Goal: Task Accomplishment & Management: Manage account settings

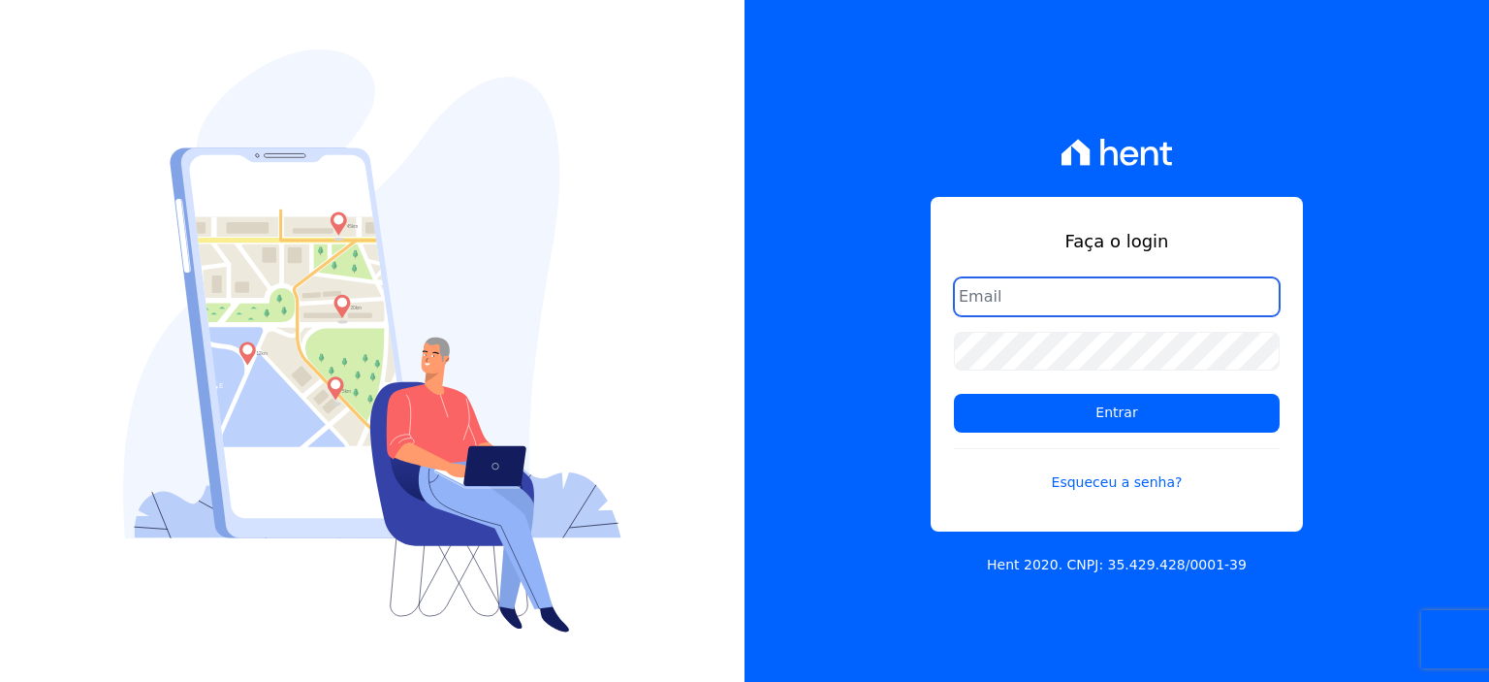
click at [1059, 288] on input "email" at bounding box center [1117, 296] width 326 height 39
type input "[EMAIL_ADDRESS][DOMAIN_NAME]"
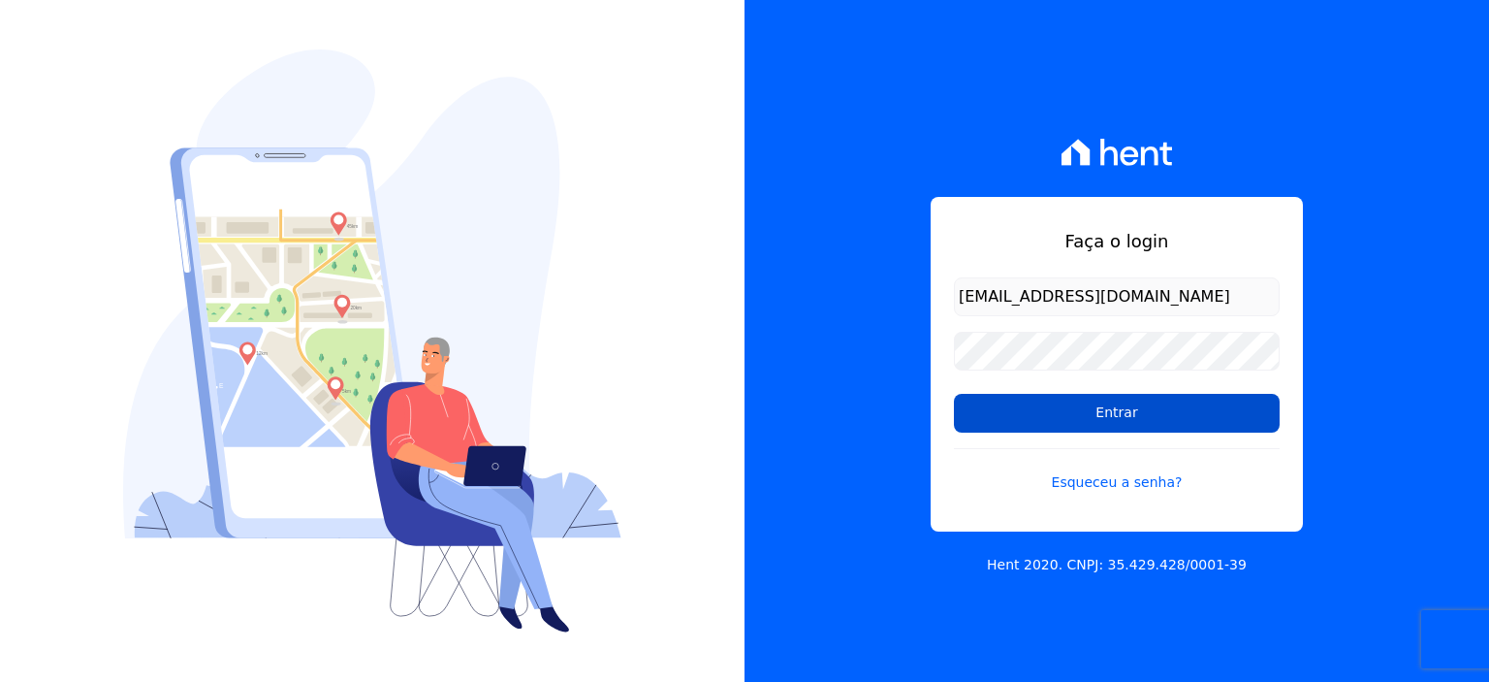
click at [1075, 401] on input "Entrar" at bounding box center [1117, 413] width 326 height 39
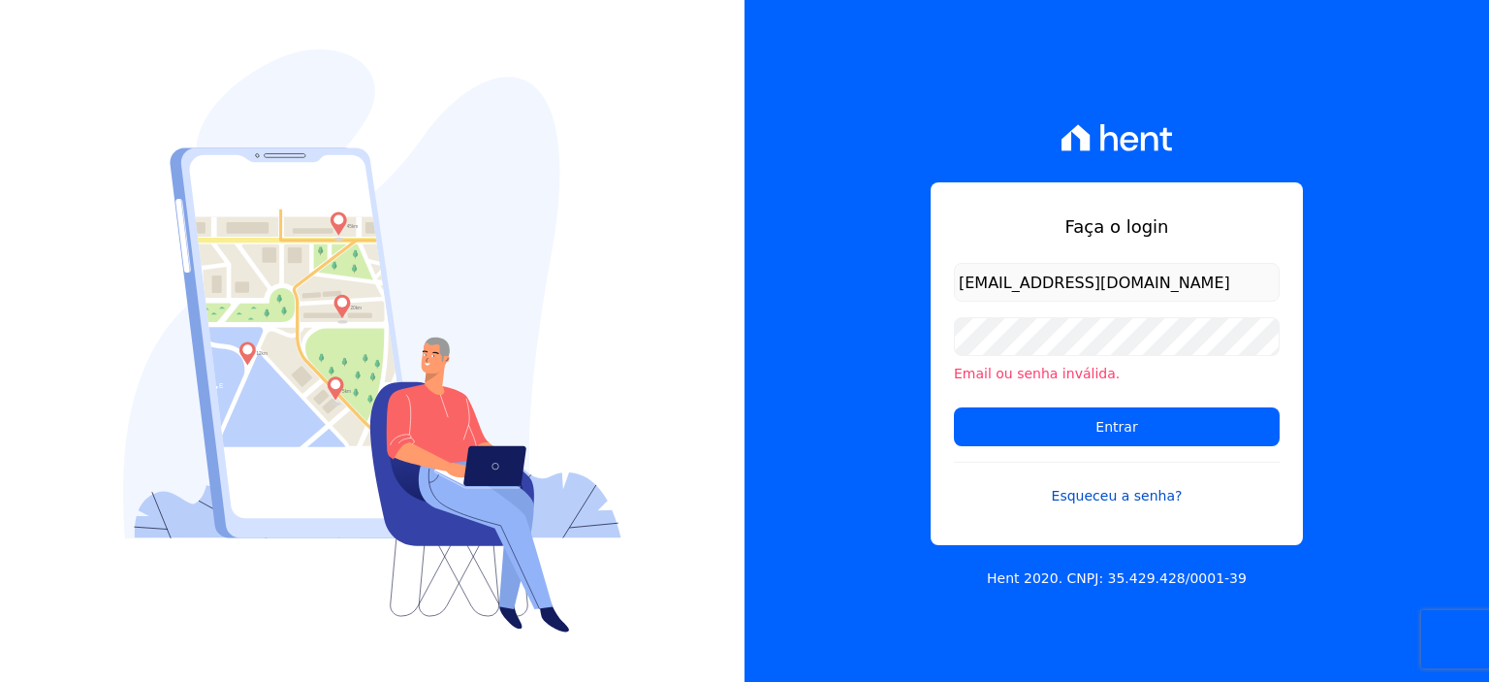
click at [1137, 493] on link "Esqueceu a senha?" at bounding box center [1117, 484] width 326 height 45
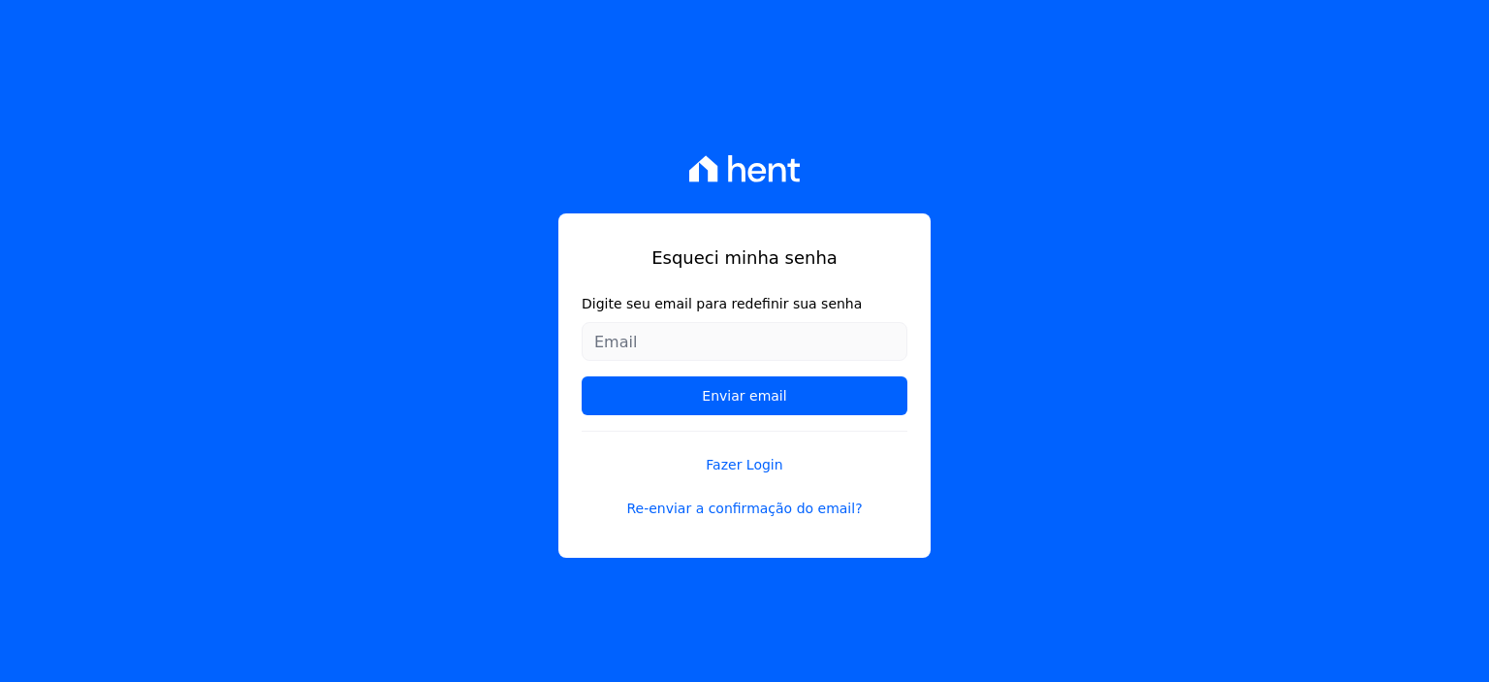
click at [691, 348] on input "Digite seu email para redefinir sua senha" at bounding box center [745, 341] width 326 height 39
type input "[EMAIL_ADDRESS][DOMAIN_NAME]"
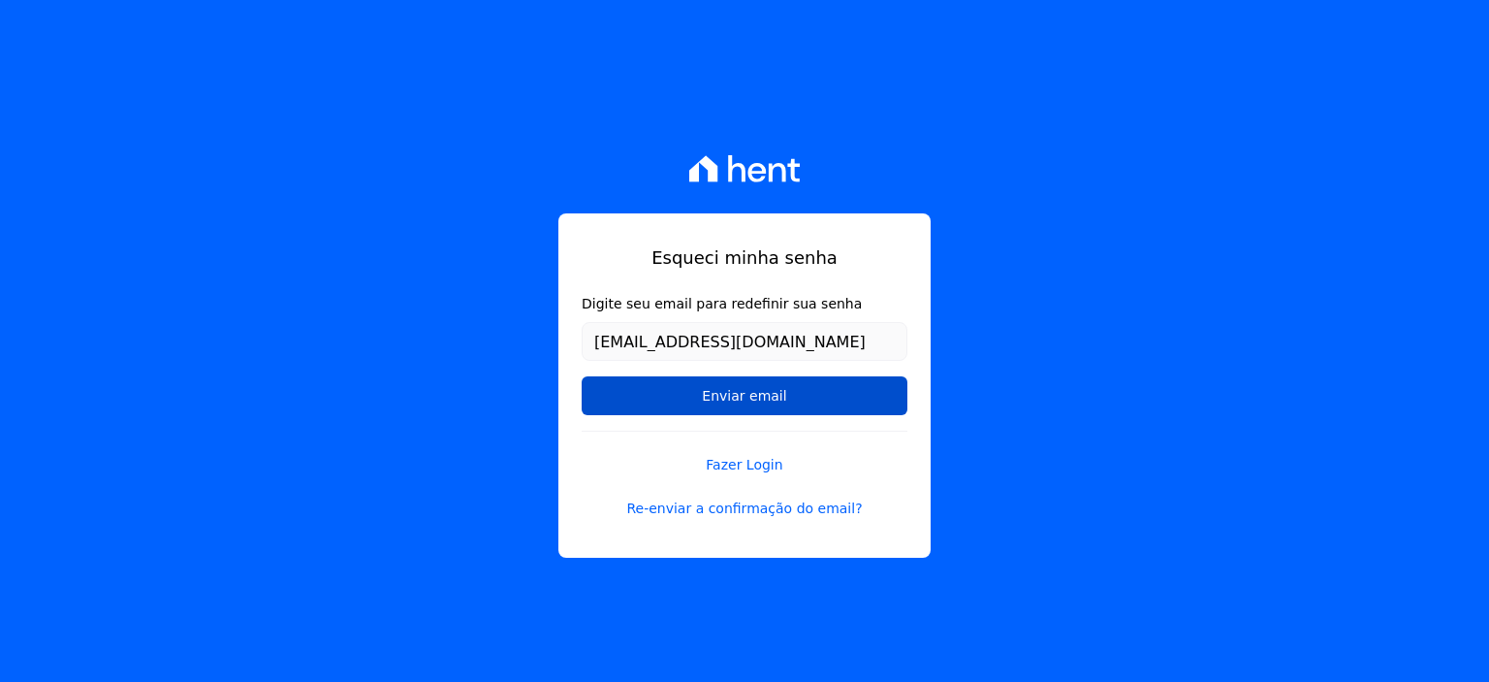
click at [681, 399] on input "Enviar email" at bounding box center [745, 395] width 326 height 39
click at [738, 395] on input "Enviar email" at bounding box center [745, 395] width 326 height 39
click at [764, 391] on input "Enviar email" at bounding box center [745, 395] width 326 height 39
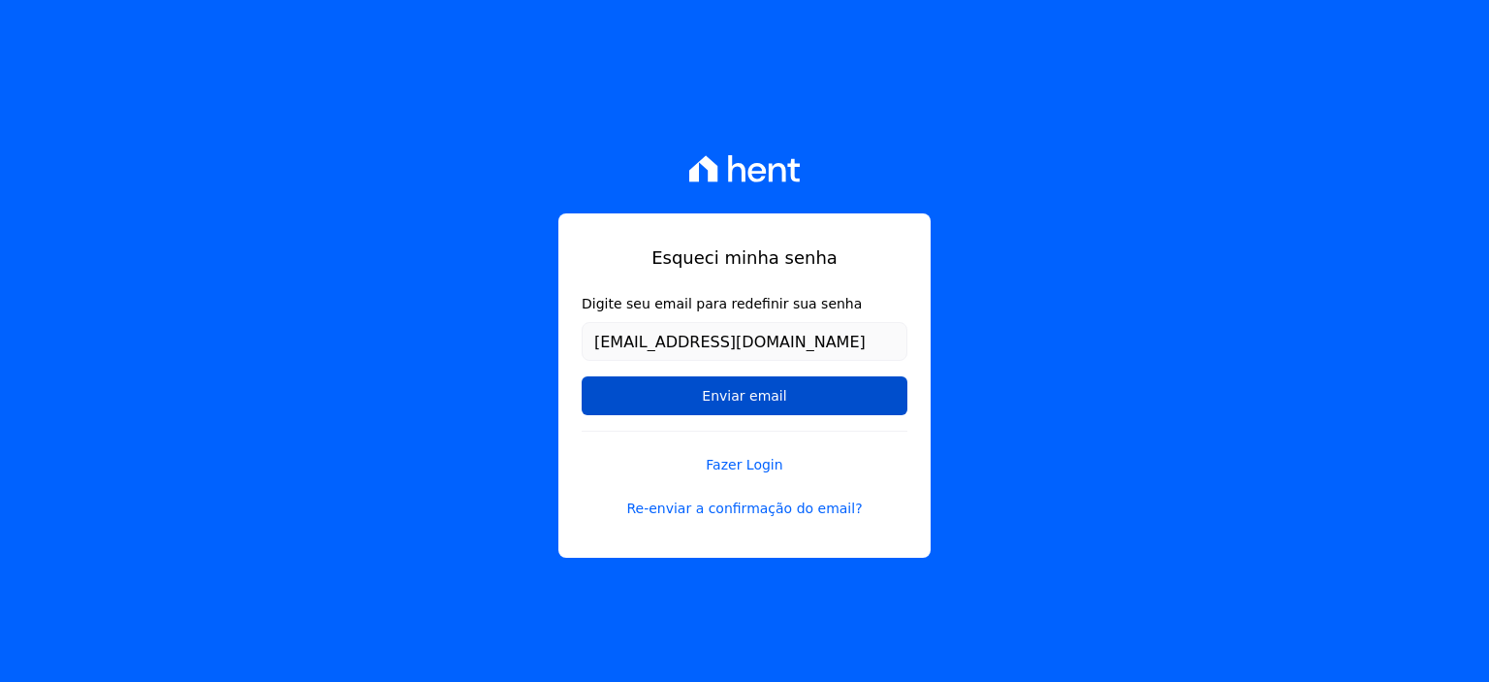
click at [736, 401] on input "Enviar email" at bounding box center [745, 395] width 326 height 39
click at [725, 397] on input "Enviar email" at bounding box center [745, 395] width 326 height 39
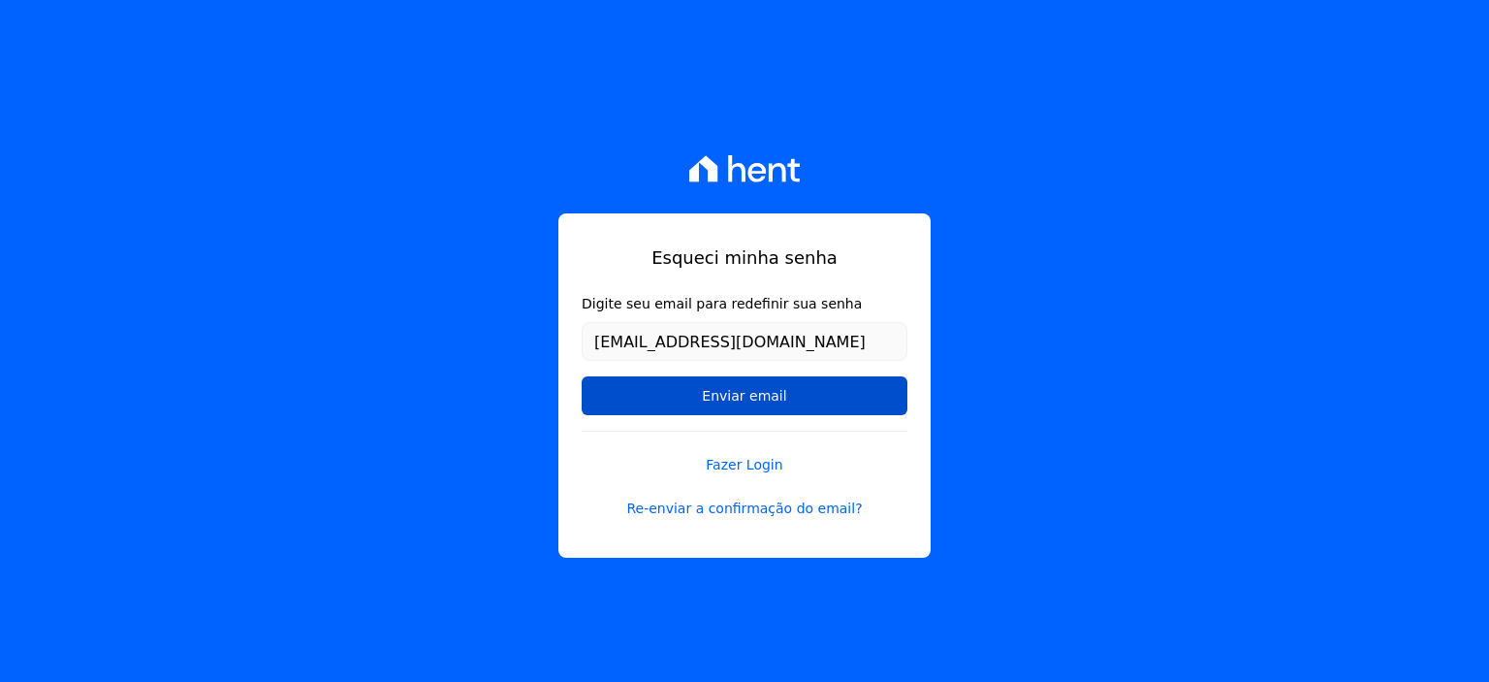
click at [725, 397] on input "Enviar email" at bounding box center [745, 395] width 326 height 39
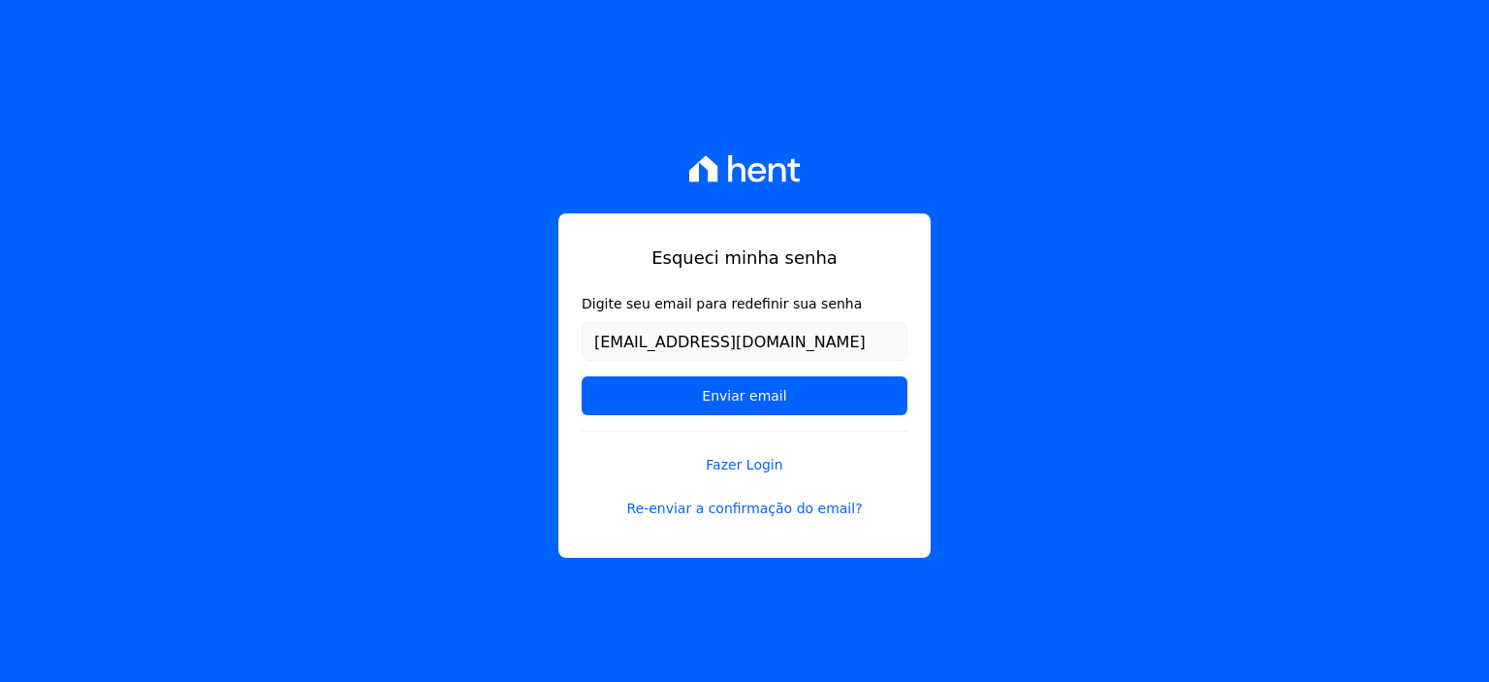
click at [733, 162] on icon at bounding box center [745, 168] width 112 height 27
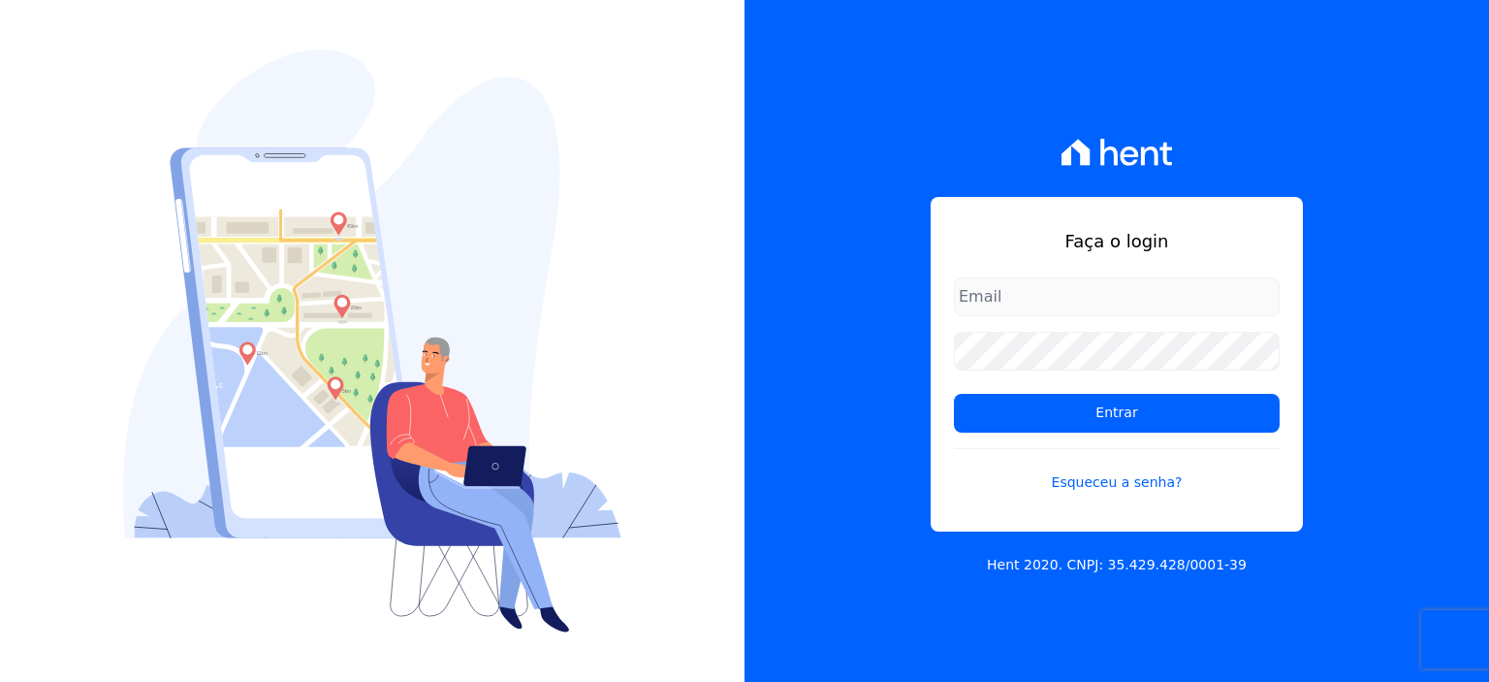
click at [1045, 290] on input "email" at bounding box center [1117, 296] width 326 height 39
type input "[EMAIL_ADDRESS][DOMAIN_NAME]"
